Goal: Check status

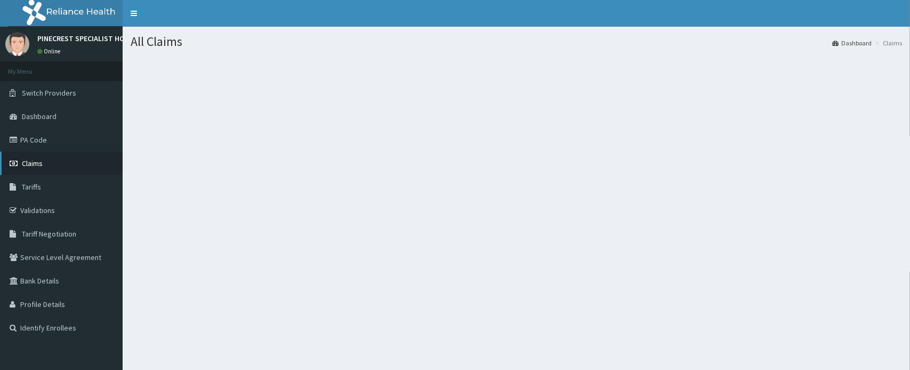
click at [34, 162] on span "Claims" at bounding box center [32, 163] width 21 height 10
